Goal: Task Accomplishment & Management: Use online tool/utility

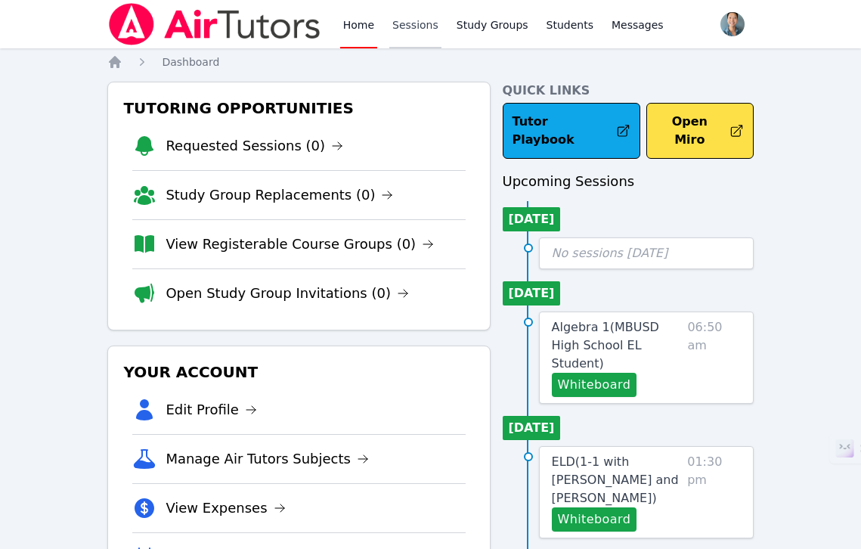
click at [417, 32] on link "Sessions" at bounding box center [415, 24] width 52 height 48
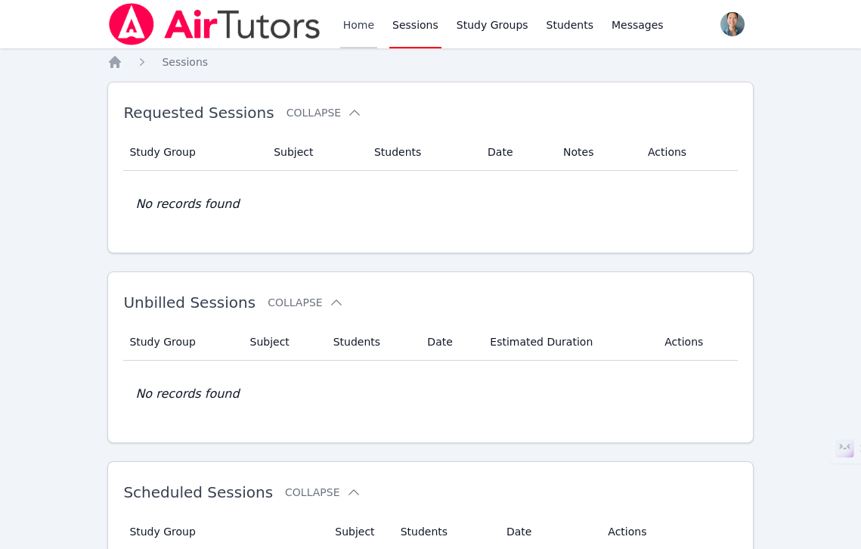
click at [371, 32] on link "Home" at bounding box center [358, 24] width 37 height 48
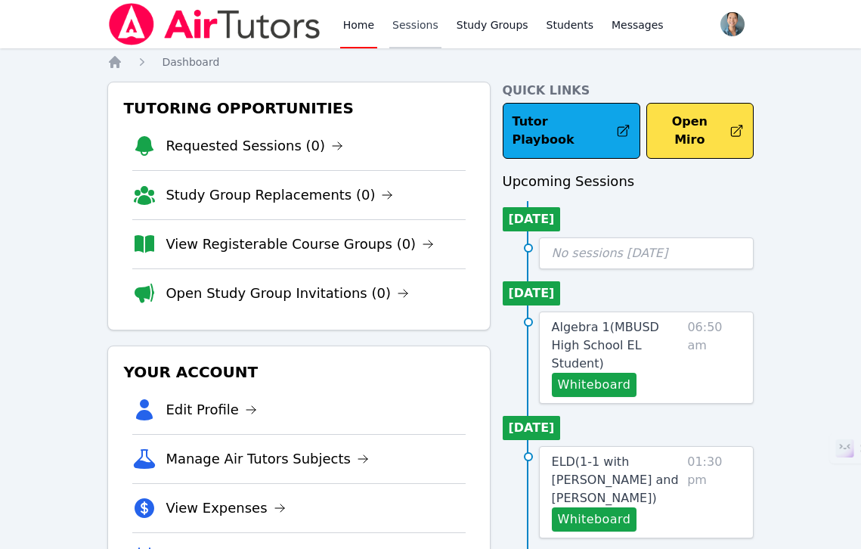
click at [398, 30] on link "Sessions" at bounding box center [415, 24] width 52 height 48
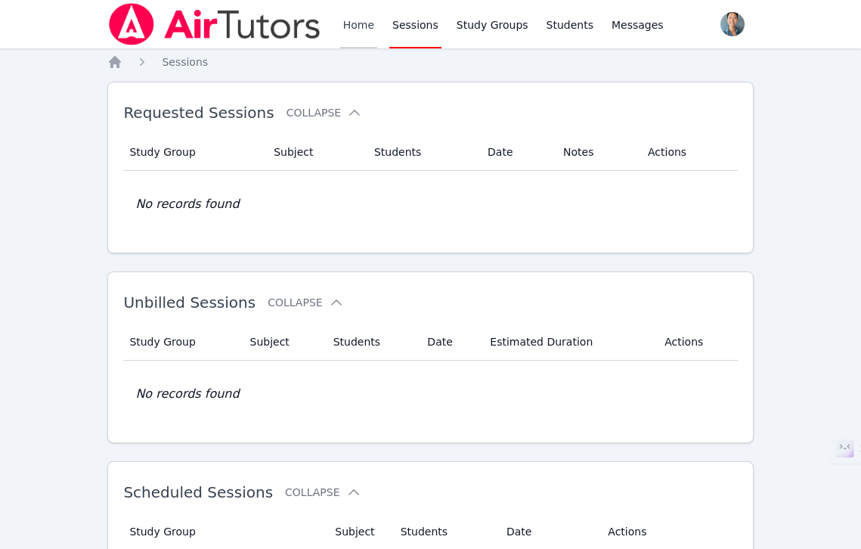
click at [351, 30] on link "Home" at bounding box center [358, 24] width 37 height 48
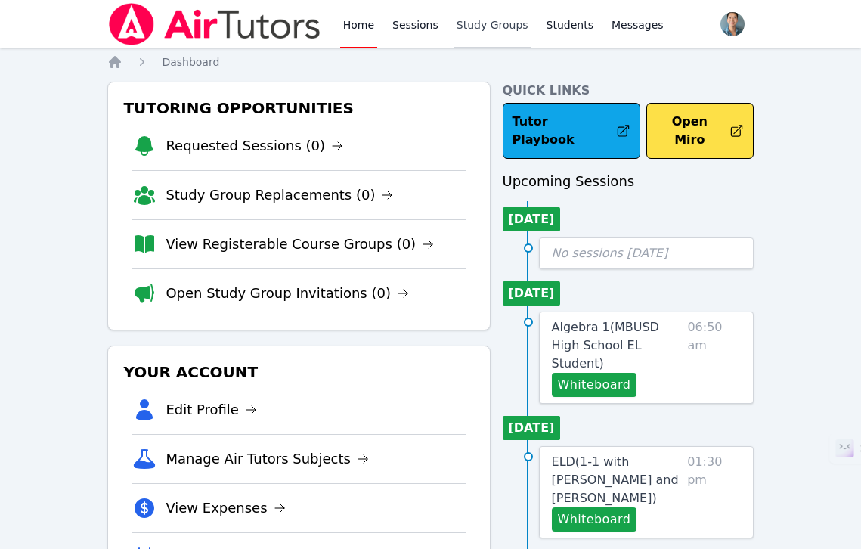
click at [456, 27] on link "Study Groups" at bounding box center [492, 24] width 78 height 48
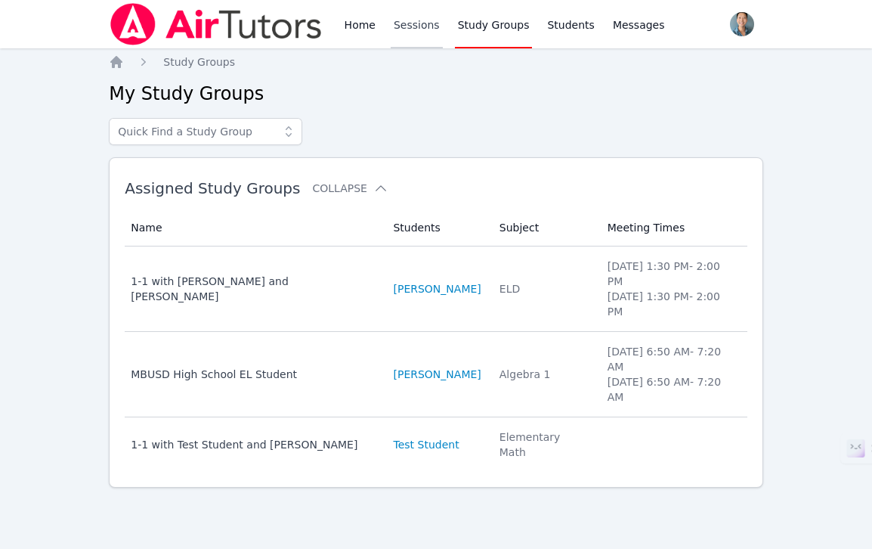
click at [424, 29] on link "Sessions" at bounding box center [417, 24] width 52 height 48
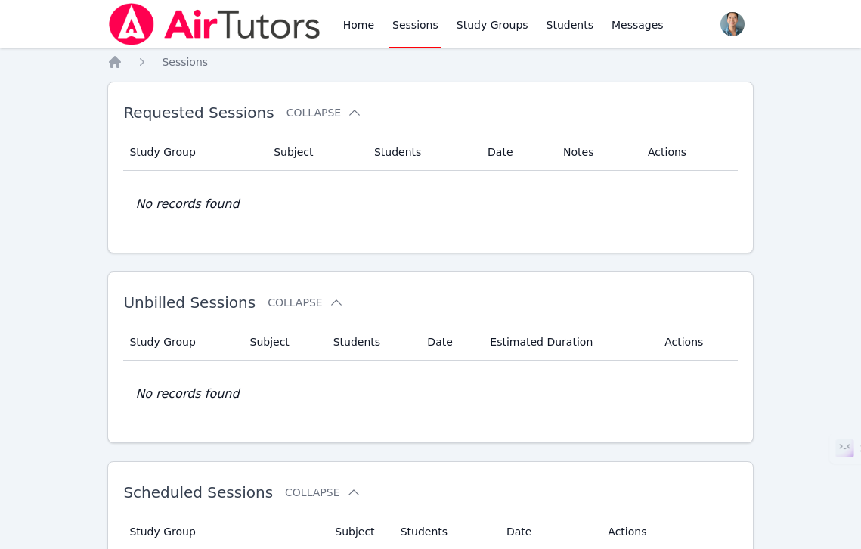
click at [378, 31] on div "Home Sessions Study Groups Students Messages" at bounding box center [503, 24] width 326 height 48
click at [360, 32] on link "Home" at bounding box center [358, 24] width 37 height 48
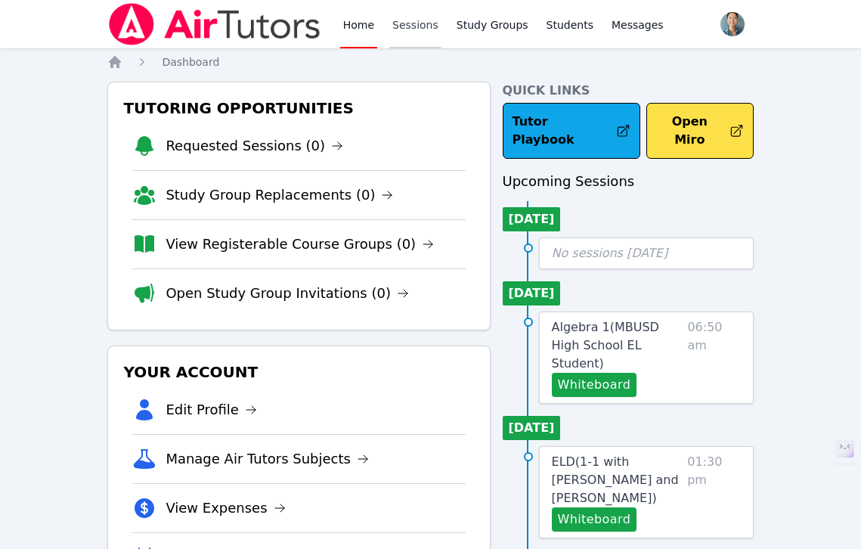
click at [422, 26] on link "Sessions" at bounding box center [415, 24] width 52 height 48
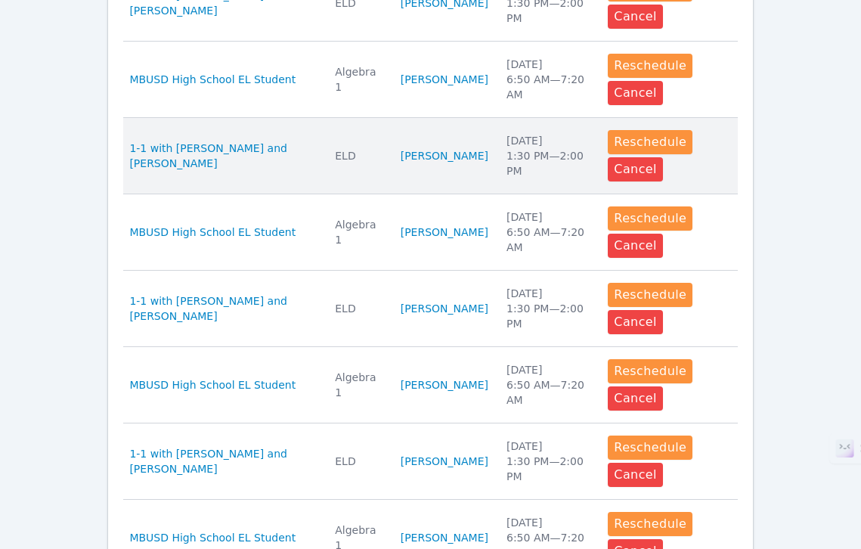
scroll to position [709, 0]
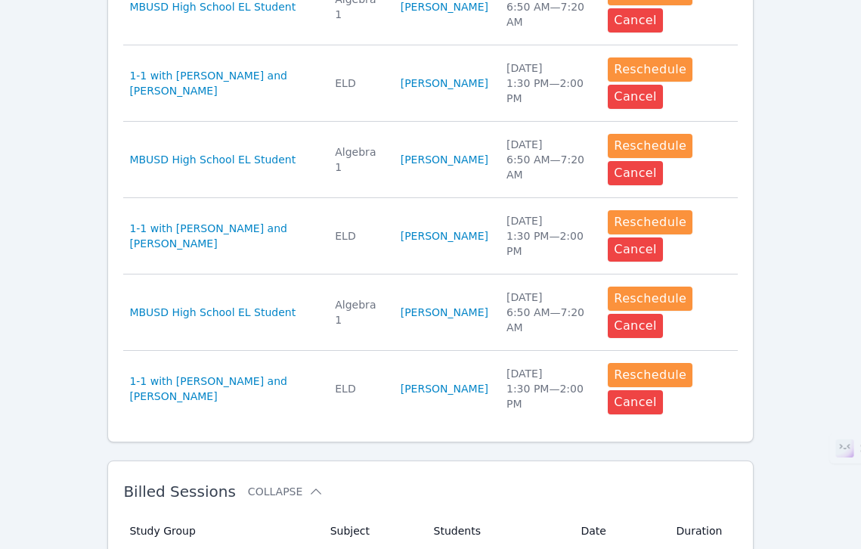
scroll to position [887, 0]
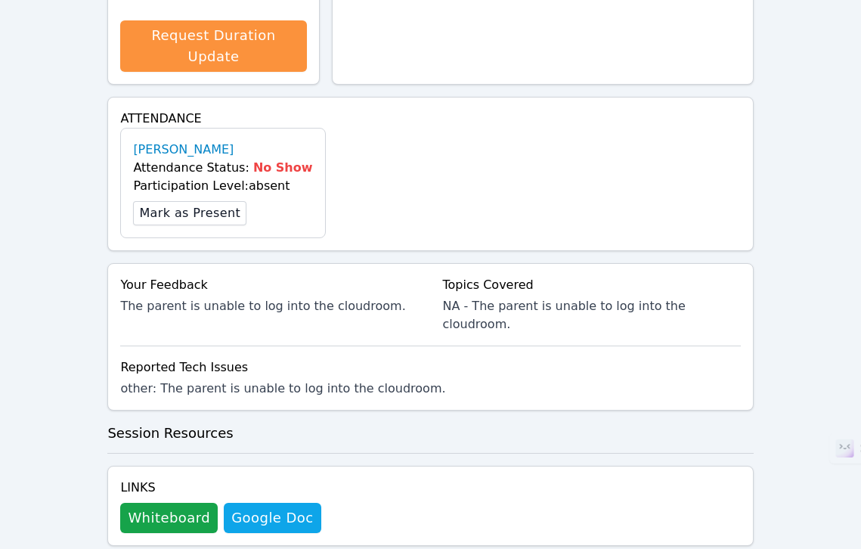
scroll to position [730, 0]
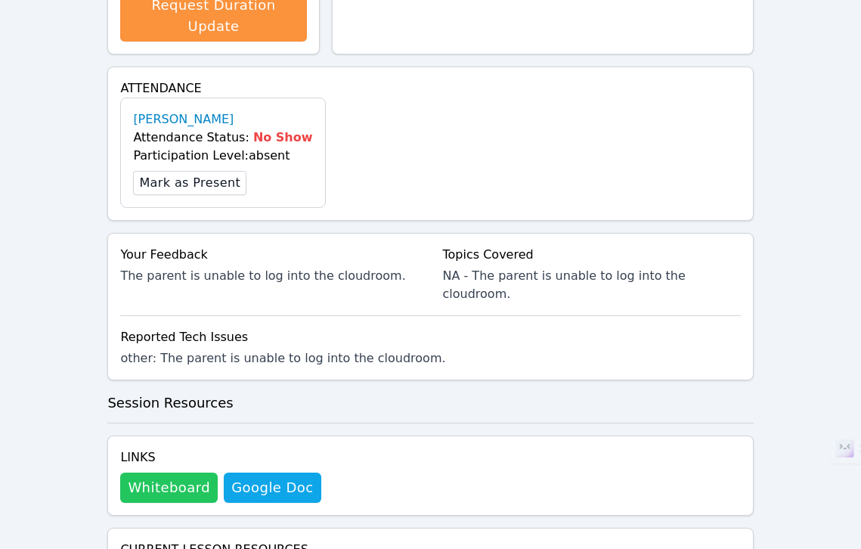
click at [179, 472] on button "Whiteboard" at bounding box center [168, 487] width 97 height 30
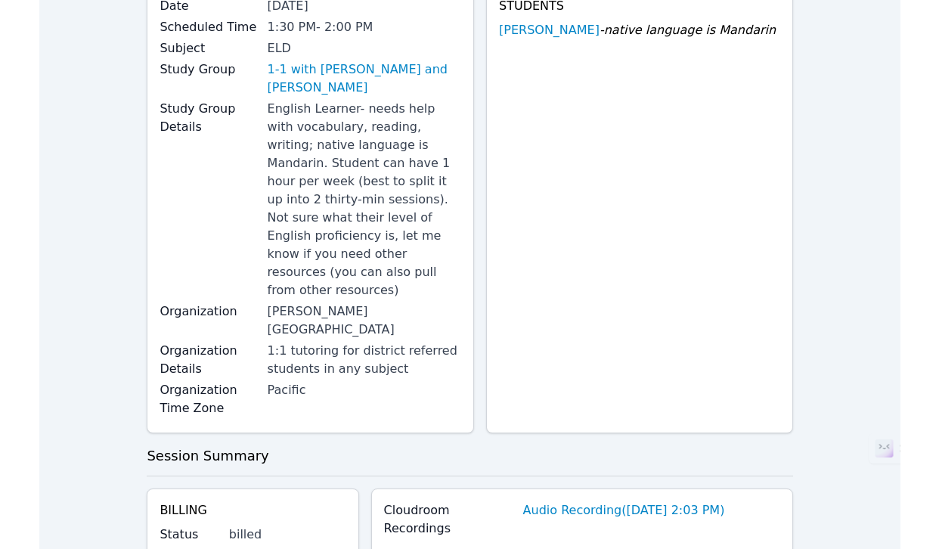
scroll to position [0, 0]
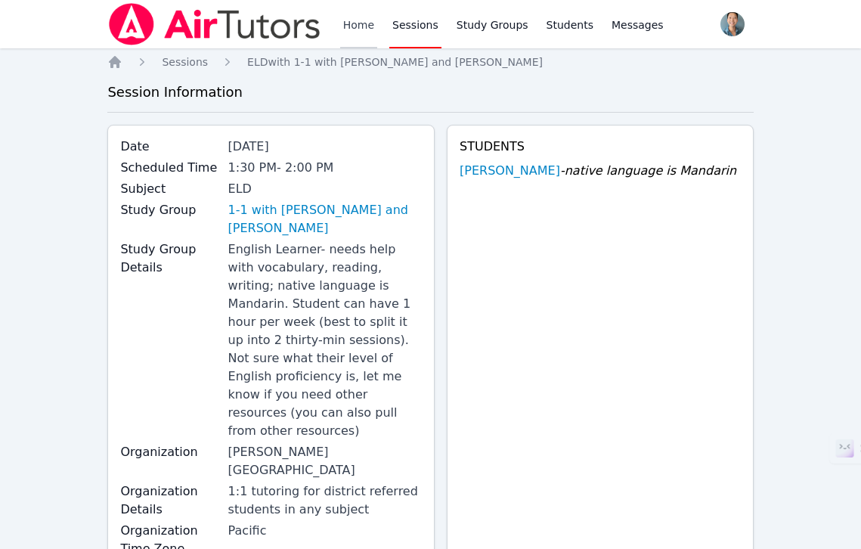
click at [347, 34] on link "Home" at bounding box center [358, 24] width 37 height 48
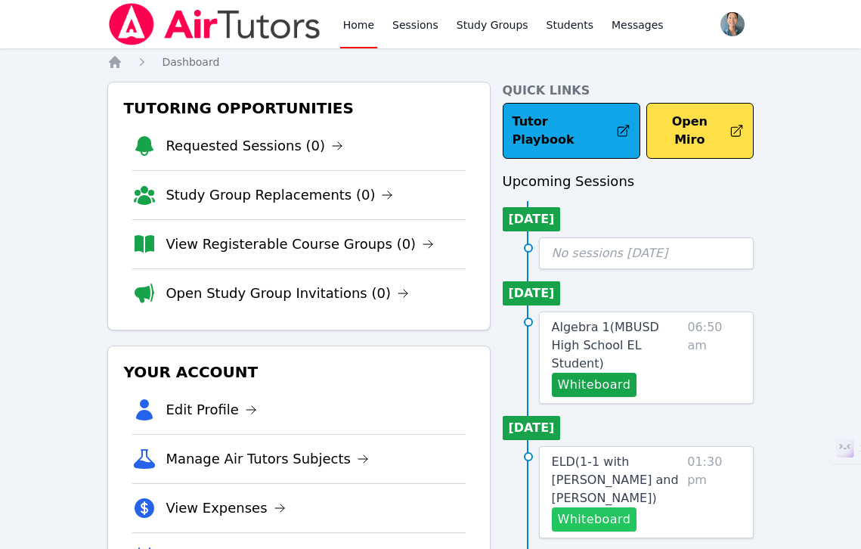
click at [600, 507] on button "Whiteboard" at bounding box center [594, 519] width 85 height 24
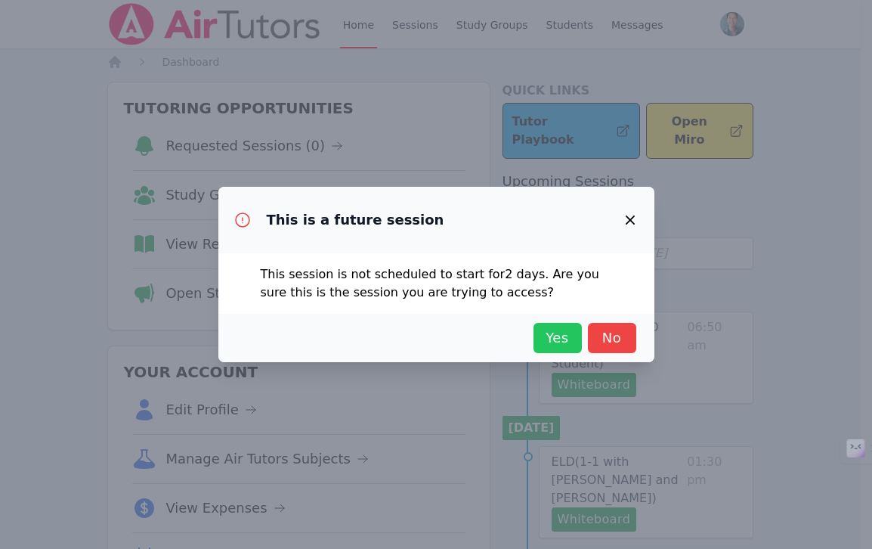
click at [553, 339] on span "Yes" at bounding box center [557, 337] width 33 height 21
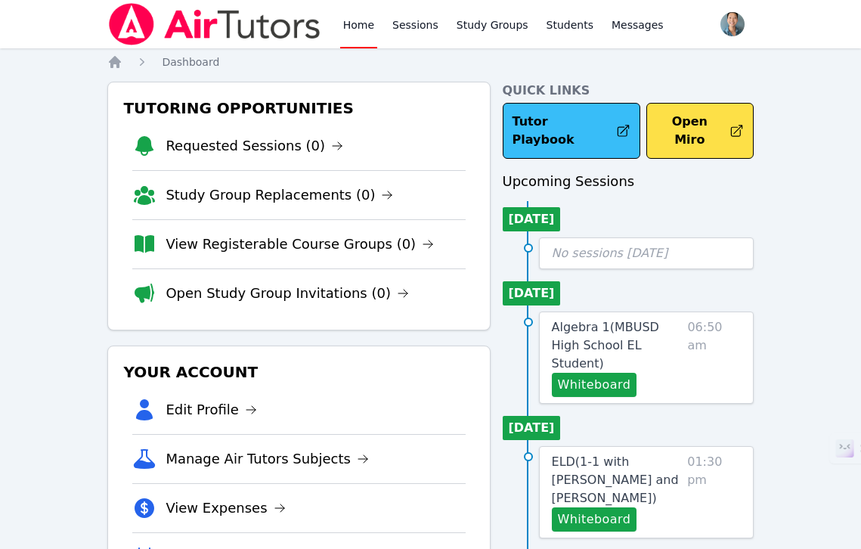
click at [559, 110] on link "Tutor Playbook" at bounding box center [572, 131] width 138 height 56
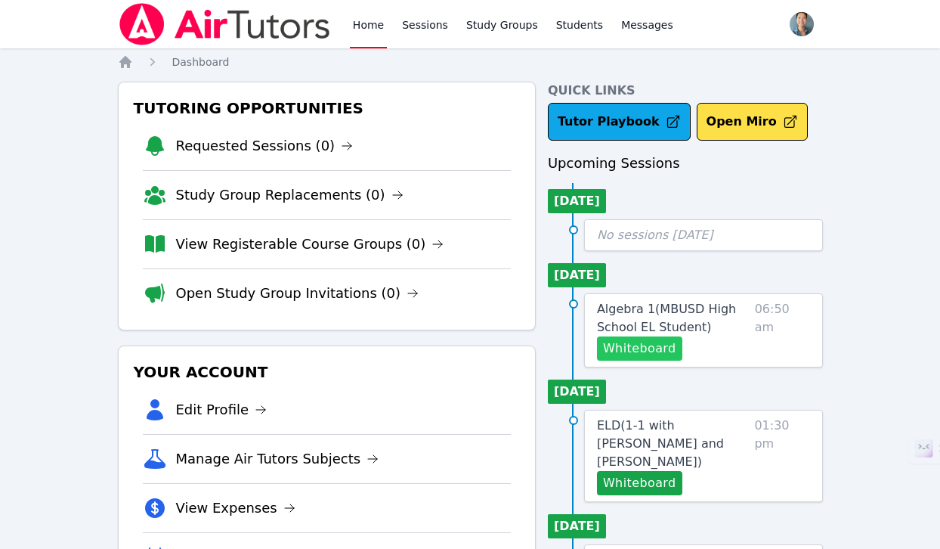
click at [648, 349] on button "Whiteboard" at bounding box center [639, 348] width 85 height 24
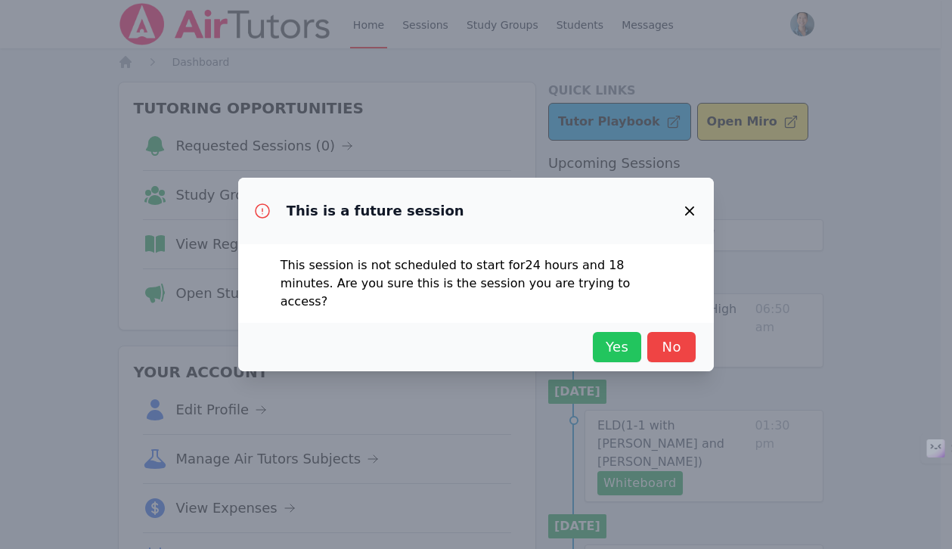
click at [612, 342] on span "Yes" at bounding box center [616, 346] width 33 height 21
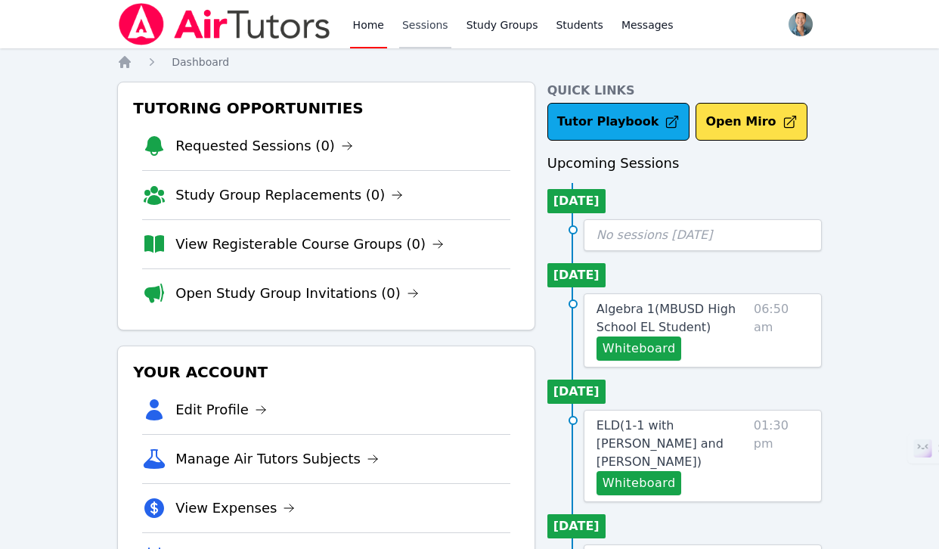
click at [399, 21] on link "Sessions" at bounding box center [425, 24] width 52 height 48
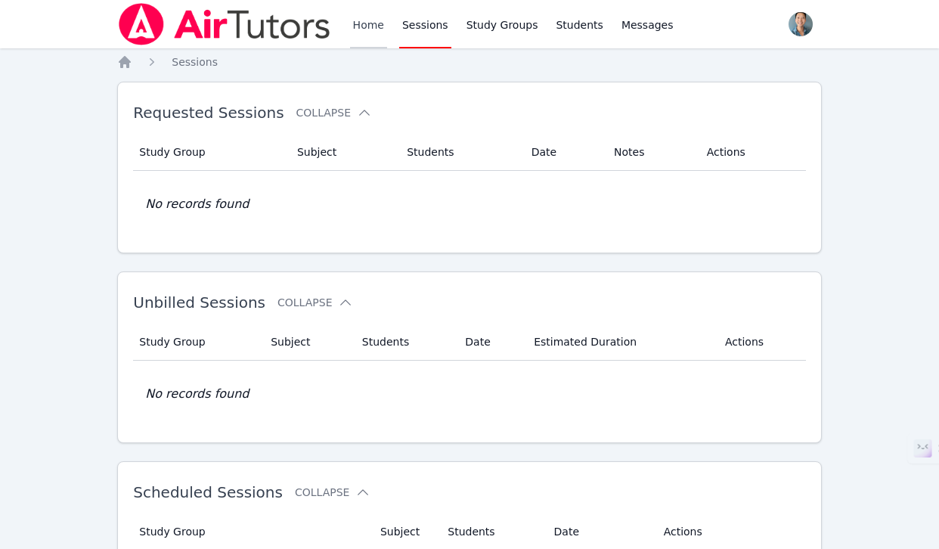
click at [367, 14] on link "Home" at bounding box center [368, 24] width 37 height 48
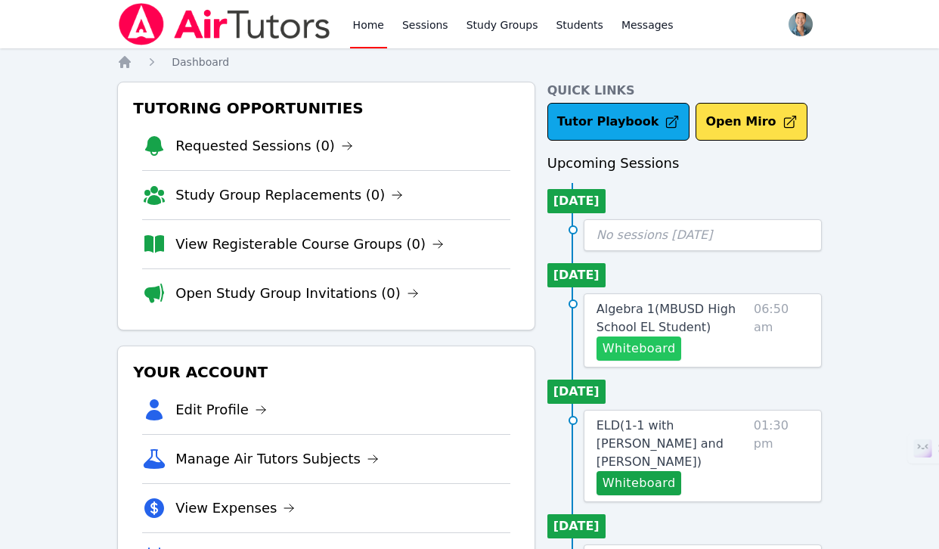
click at [645, 345] on button "Whiteboard" at bounding box center [638, 348] width 85 height 24
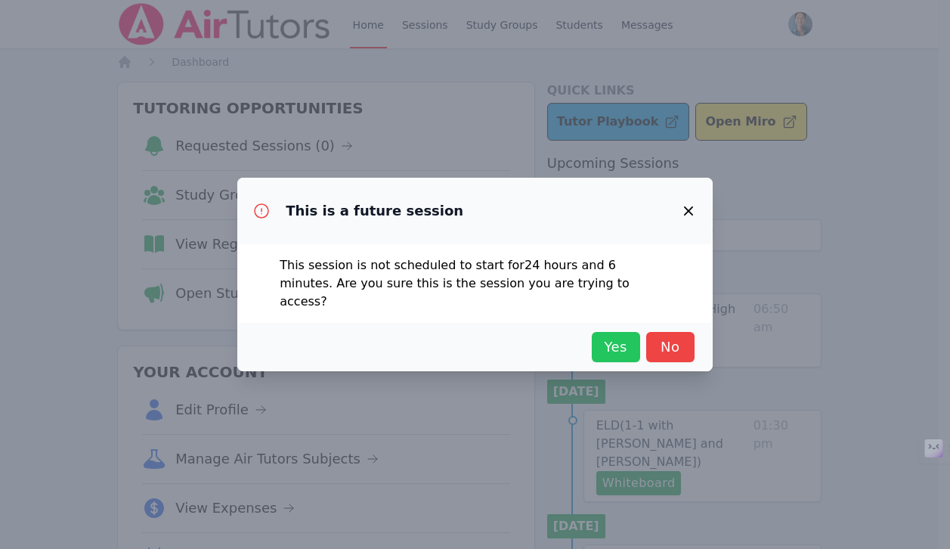
click at [597, 332] on button "Yes" at bounding box center [616, 347] width 48 height 30
